Goal: Transaction & Acquisition: Book appointment/travel/reservation

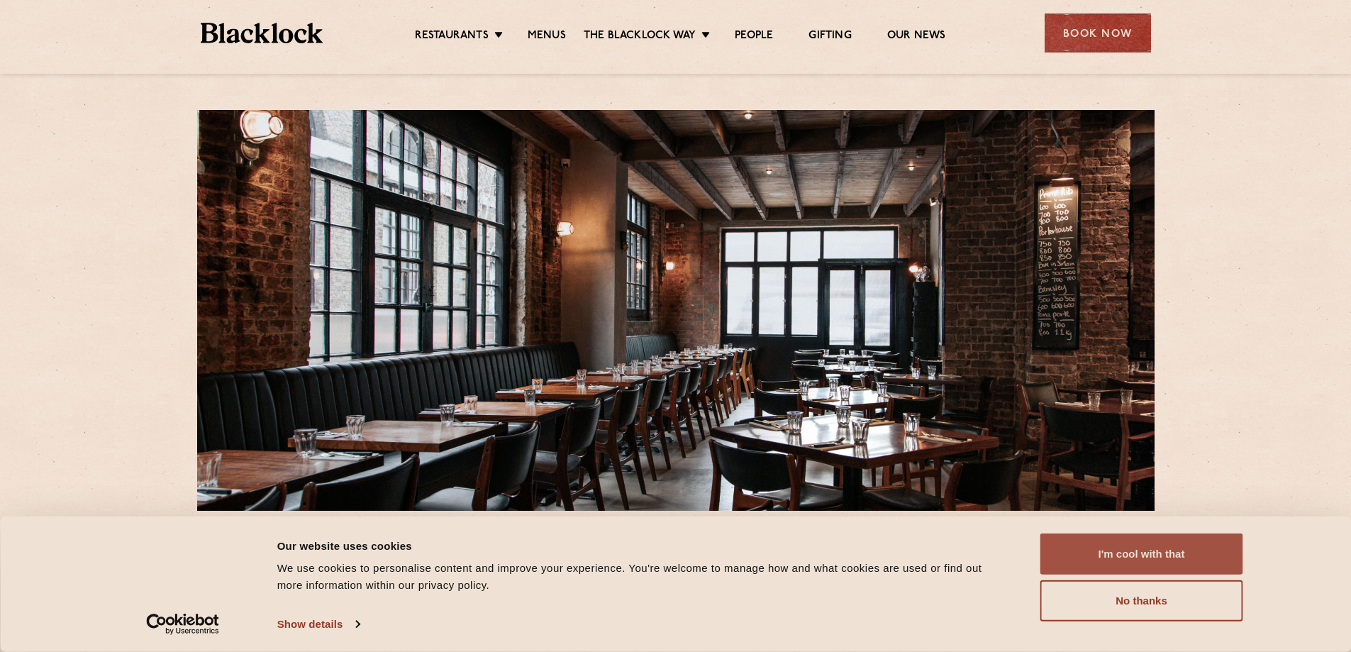
click at [1118, 565] on button "I'm cool with that" at bounding box center [1141, 553] width 203 height 41
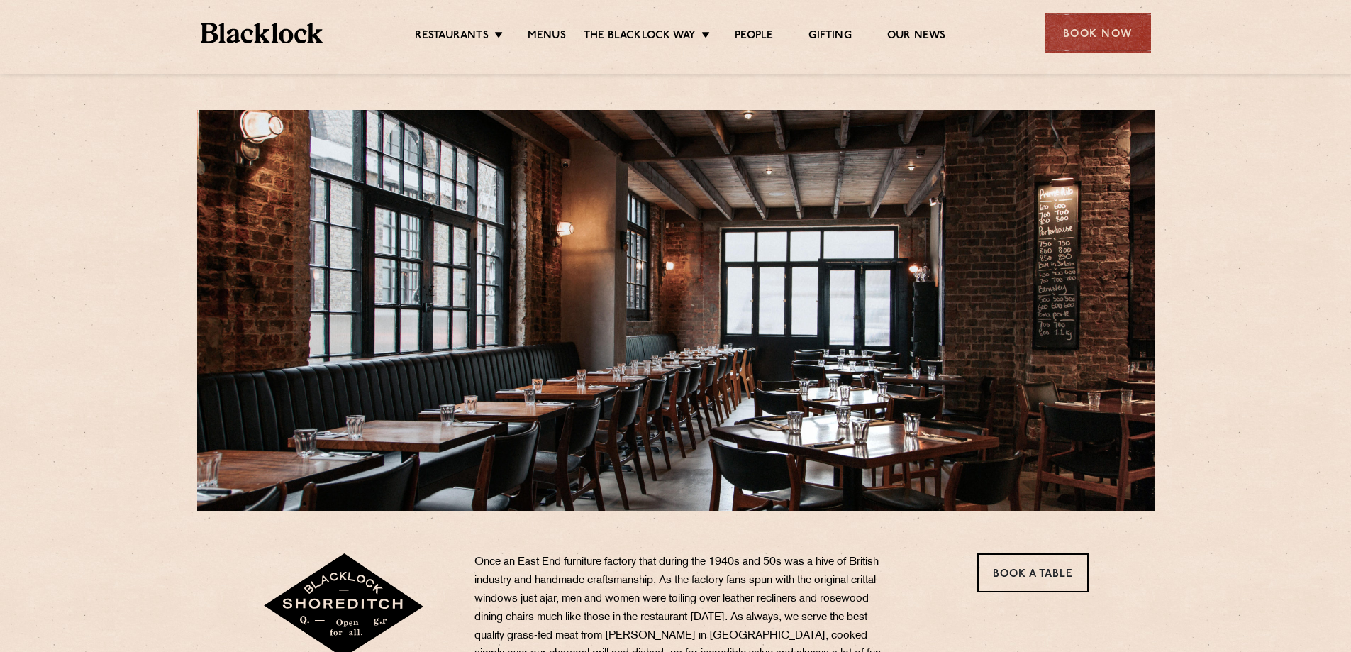
click at [543, 27] on ul "Restaurants Soho City Shoreditch Covent Garden Canary Wharf Manchester Birmingh…" at bounding box center [680, 33] width 714 height 23
click at [543, 38] on link "Menus" at bounding box center [547, 37] width 38 height 16
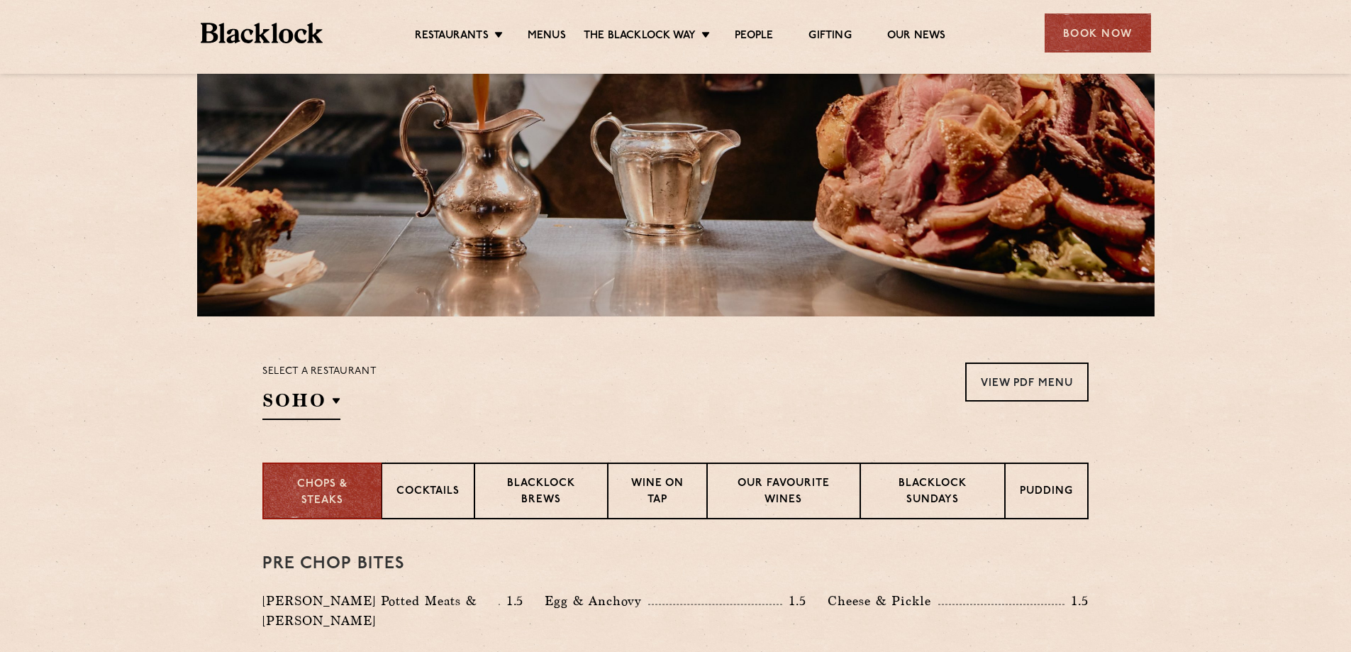
scroll to position [213, 0]
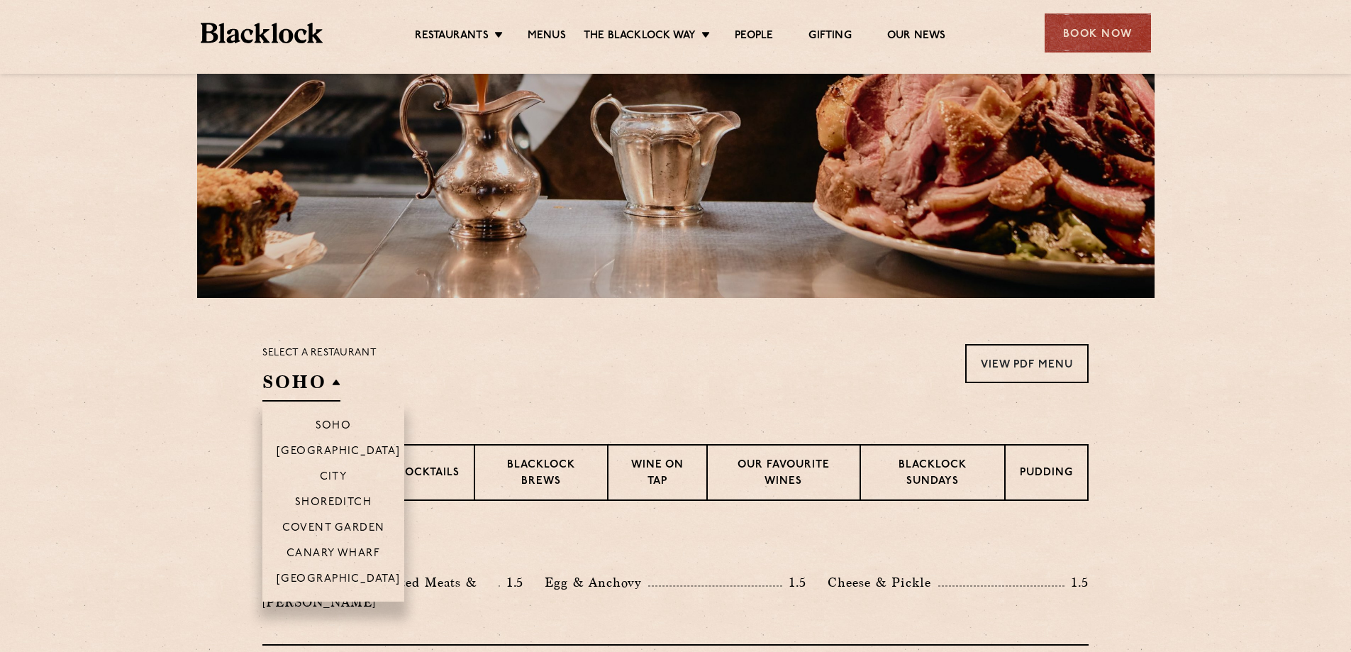
click at [333, 384] on h2 "SOHO" at bounding box center [301, 386] width 78 height 32
click at [344, 499] on p "Shoreditch" at bounding box center [333, 503] width 77 height 14
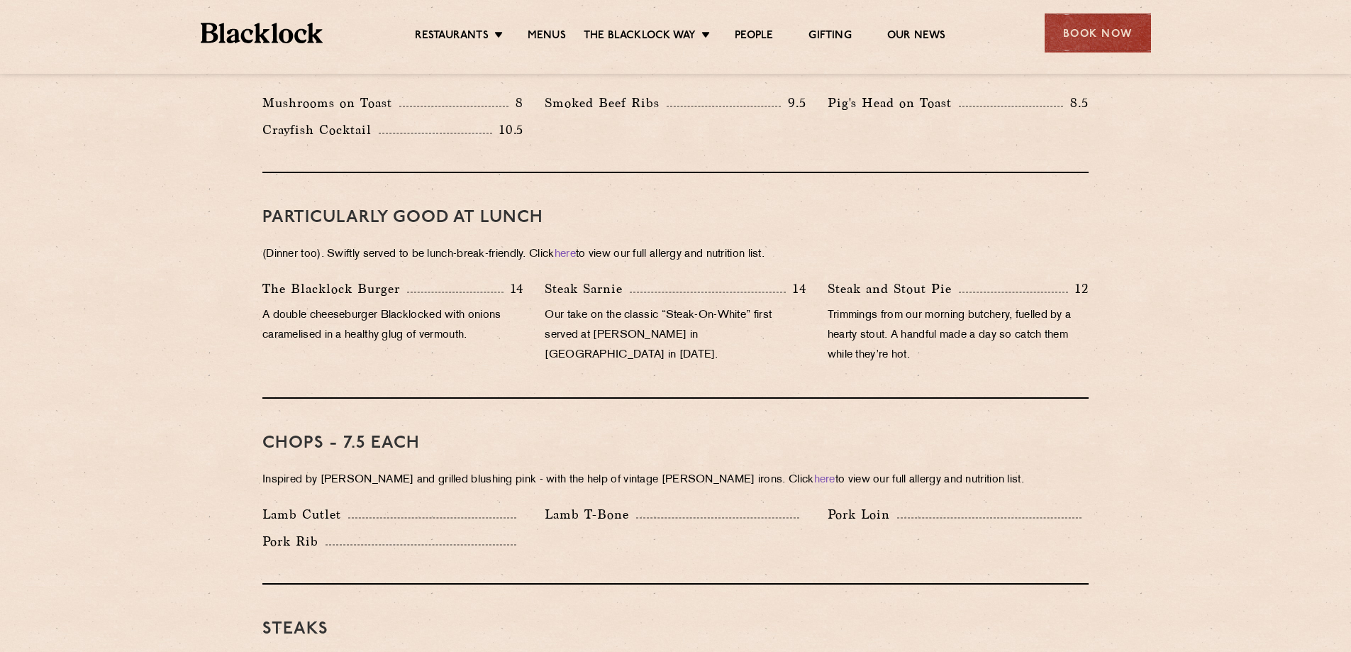
scroll to position [780, 0]
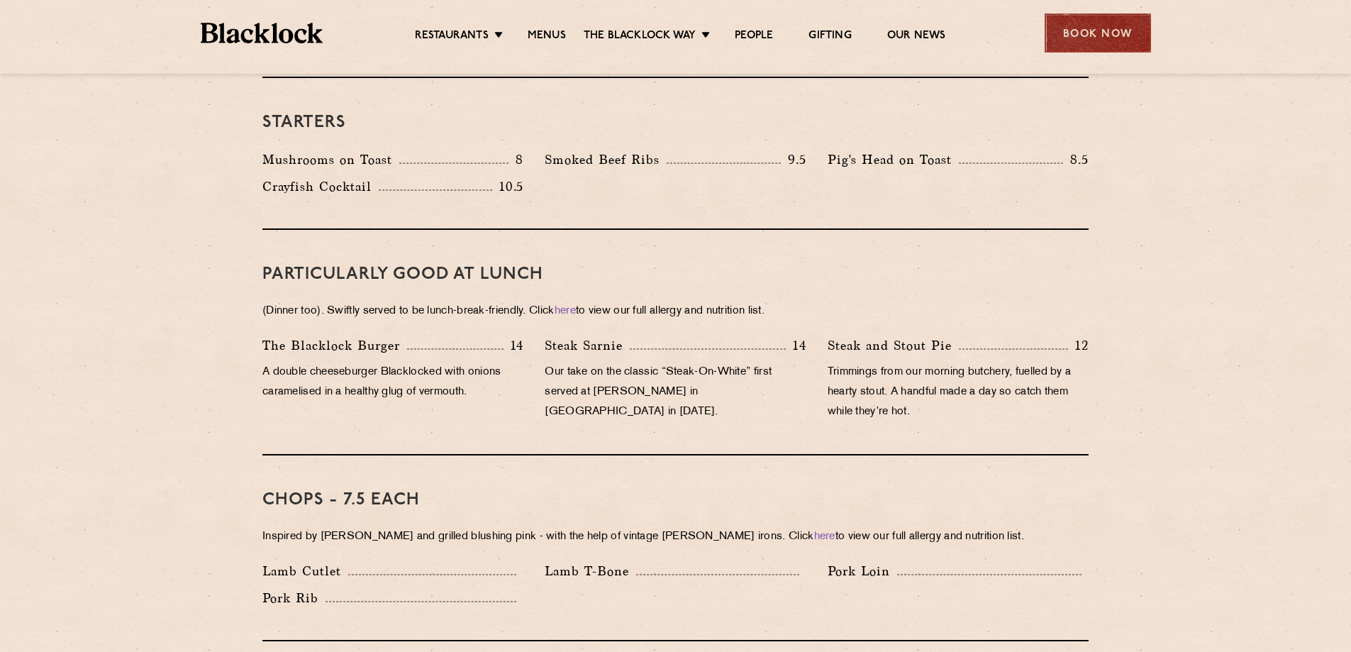
click at [1077, 43] on div "Book Now" at bounding box center [1098, 32] width 106 height 39
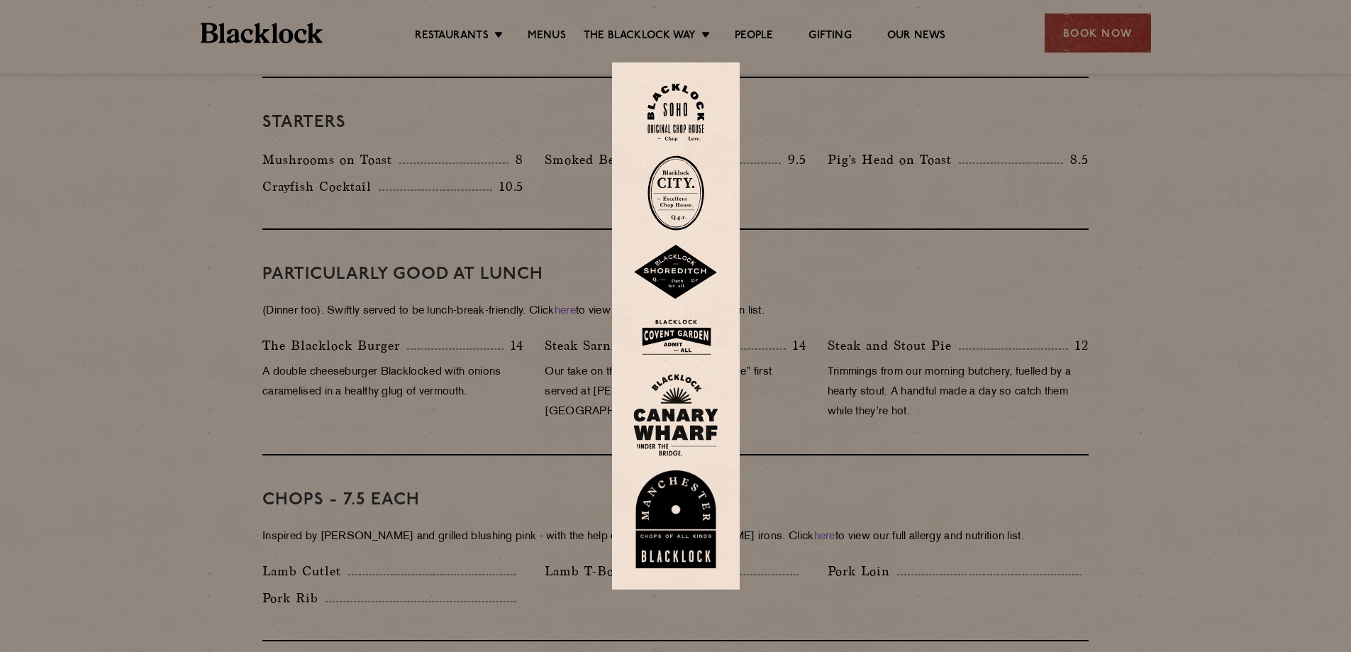
click at [670, 276] on img at bounding box center [675, 272] width 85 height 55
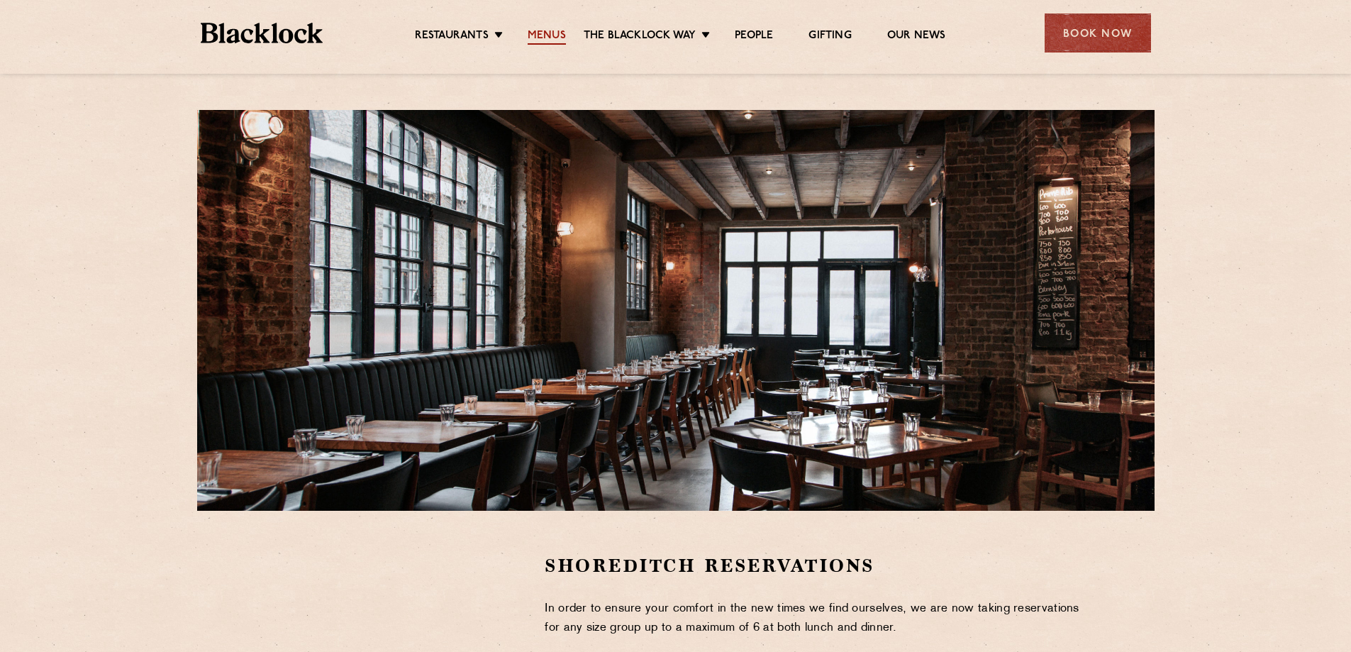
click at [545, 33] on link "Menus" at bounding box center [547, 37] width 38 height 16
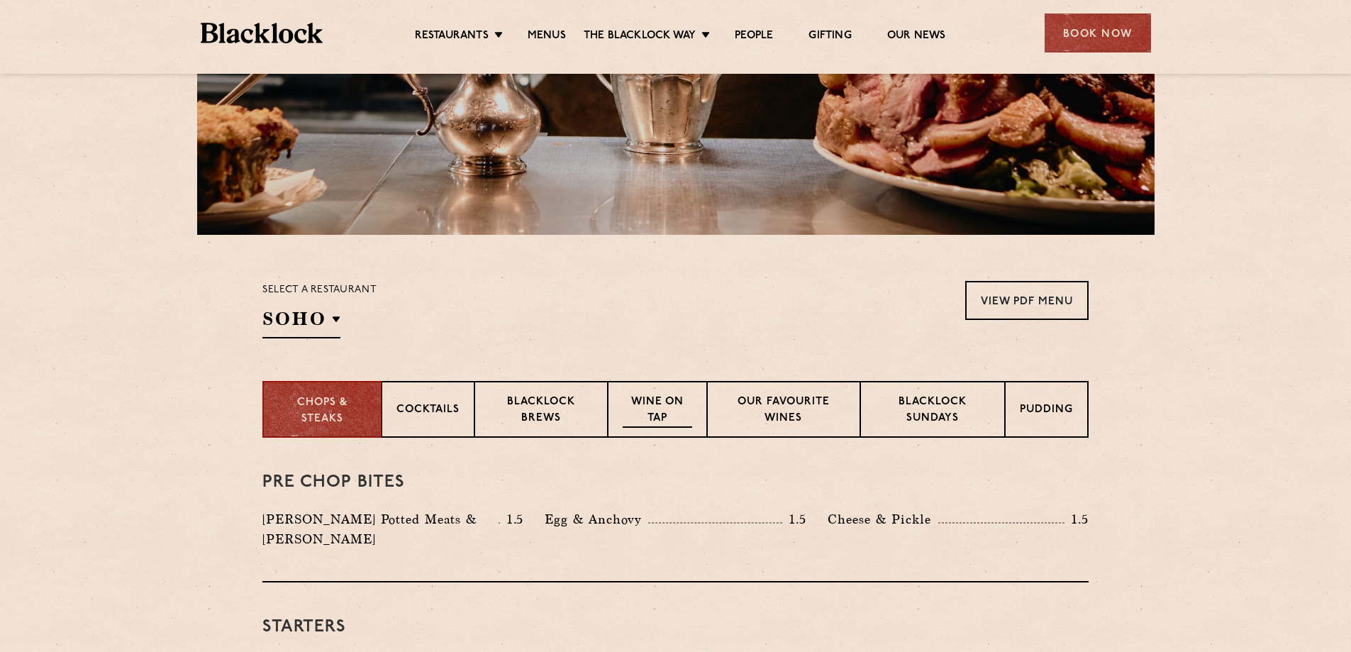
scroll to position [284, 0]
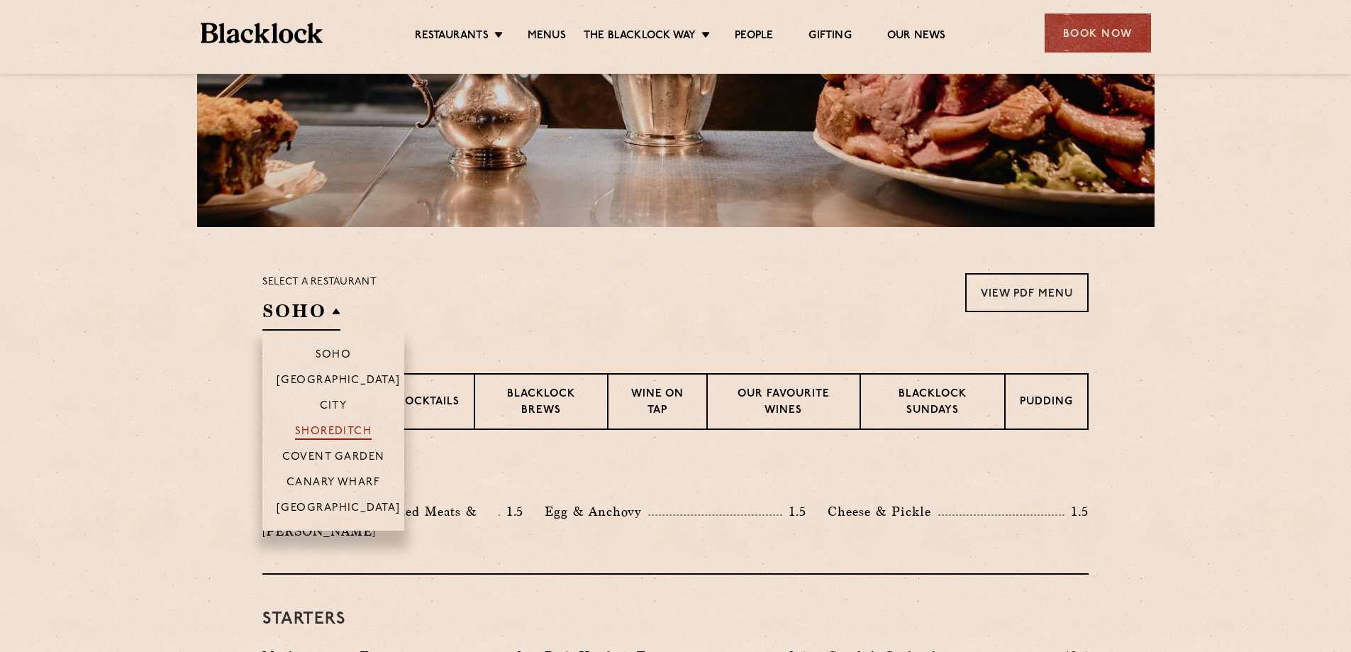
click at [340, 426] on p "Shoreditch" at bounding box center [333, 433] width 77 height 14
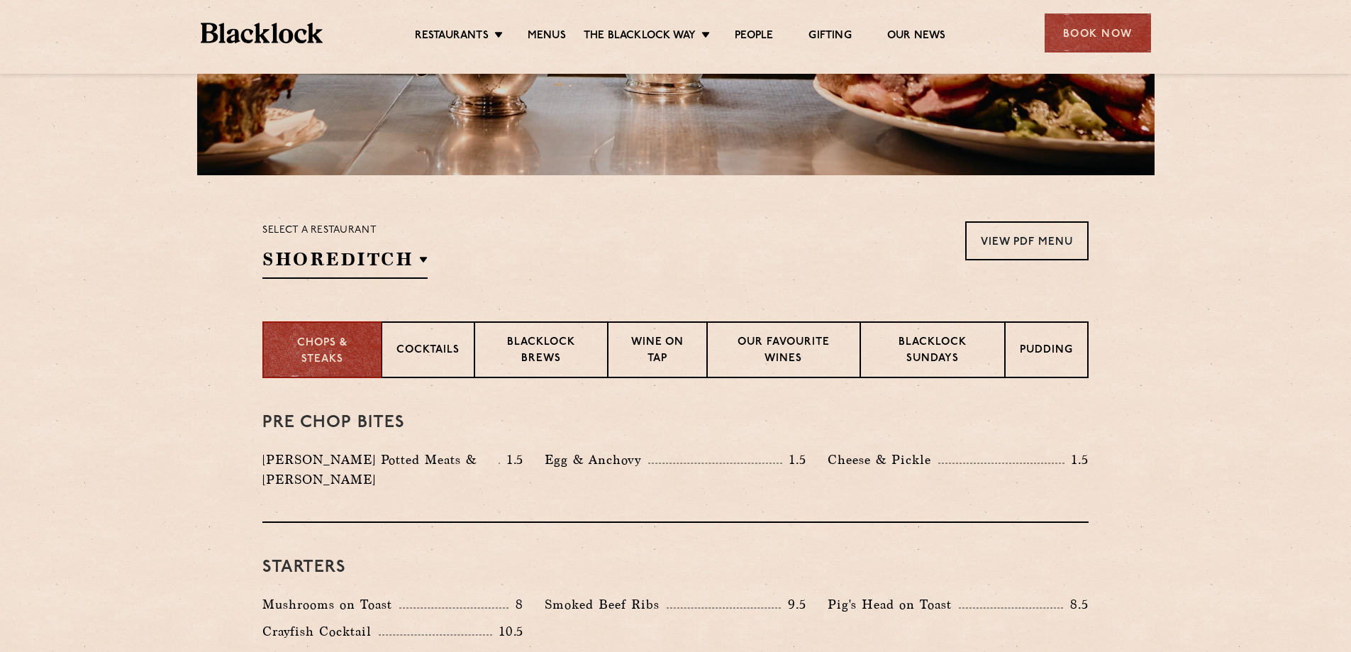
scroll to position [355, 0]
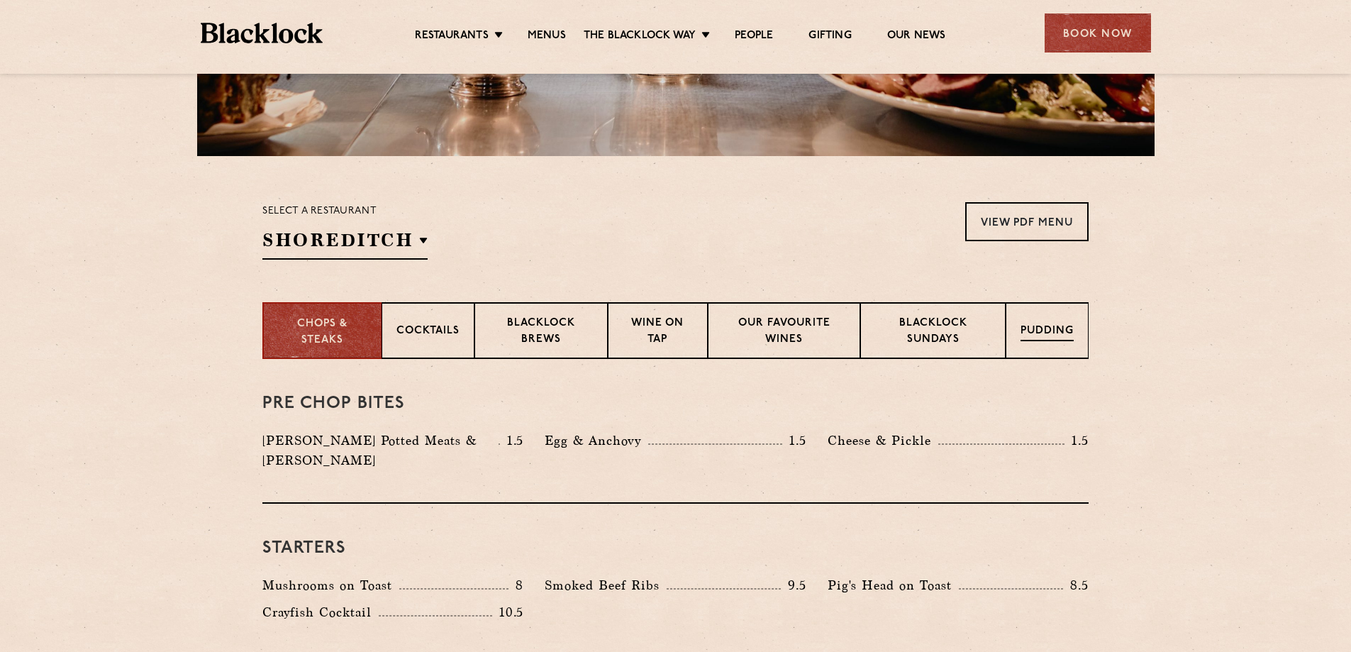
click at [1055, 334] on p "Pudding" at bounding box center [1047, 332] width 53 height 18
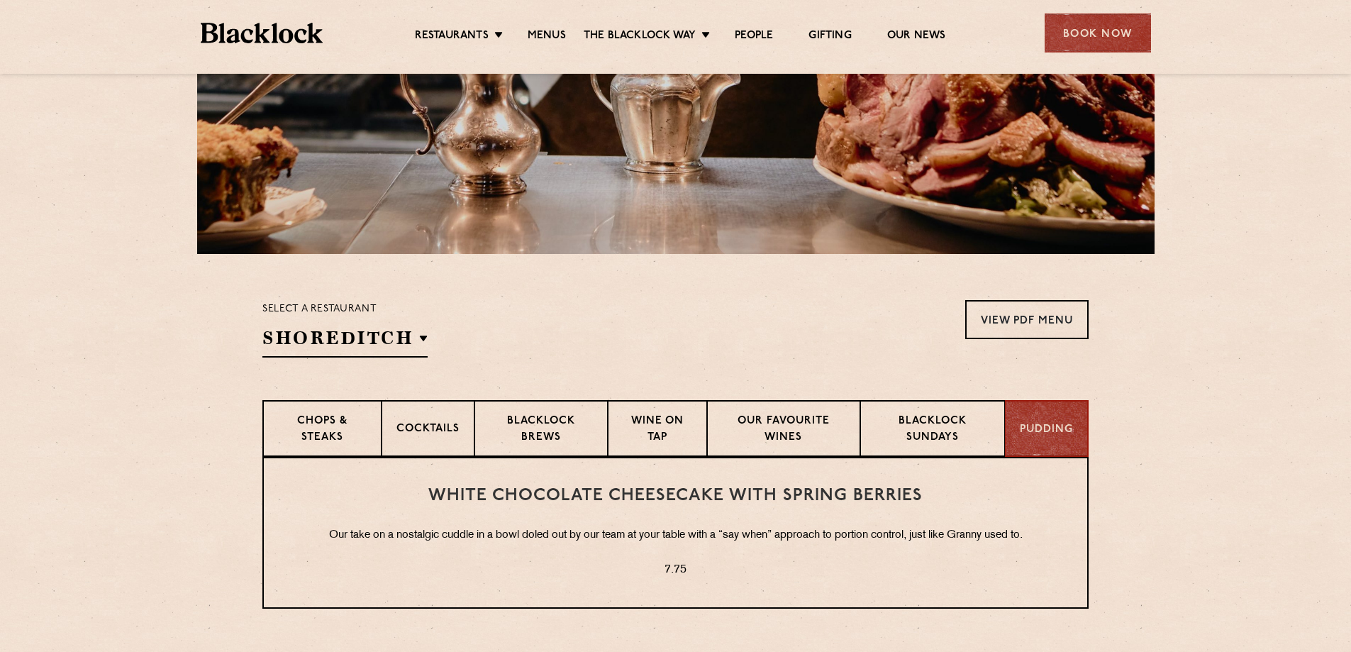
scroll to position [567, 0]
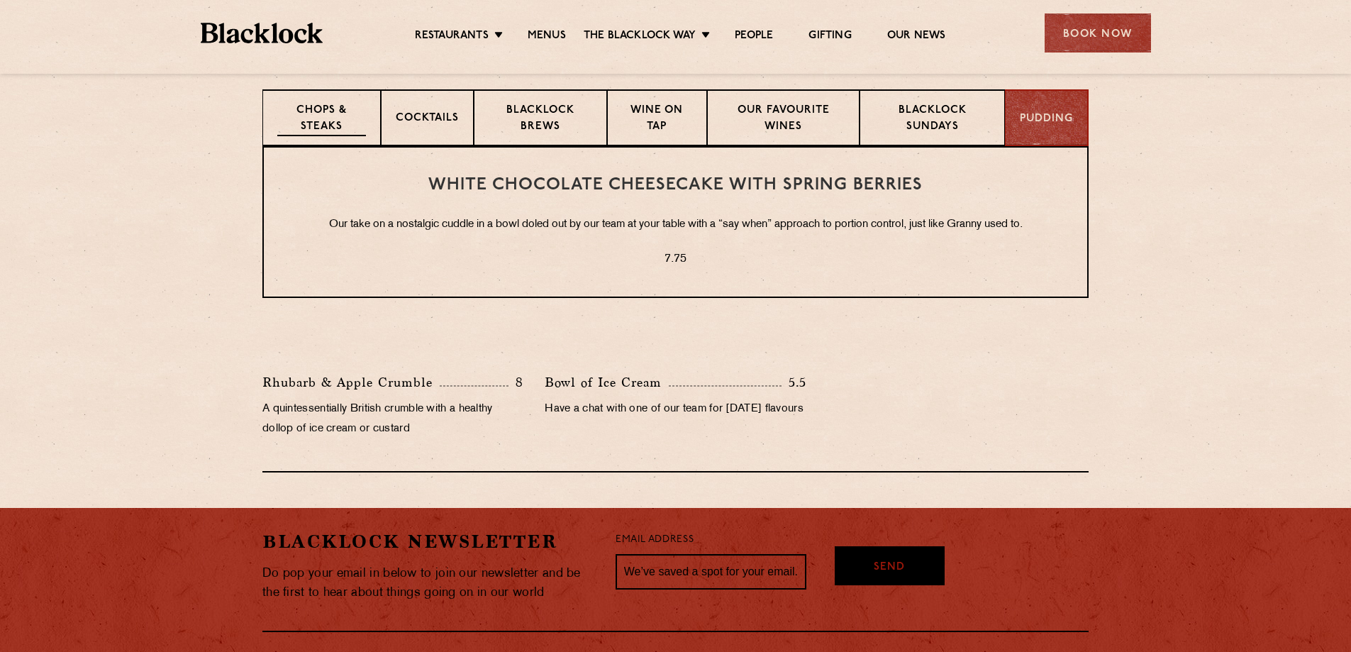
click at [340, 116] on p "Chops & Steaks" at bounding box center [321, 119] width 89 height 33
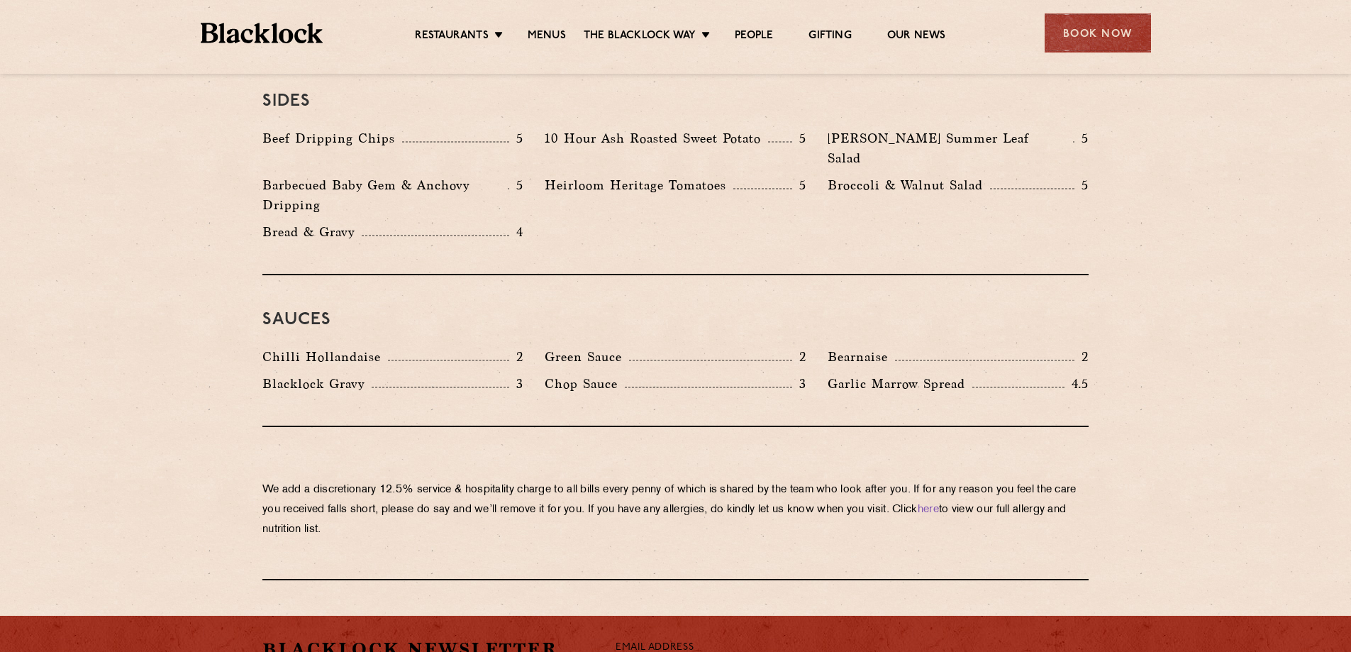
scroll to position [2128, 0]
